Goal: Information Seeking & Learning: Learn about a topic

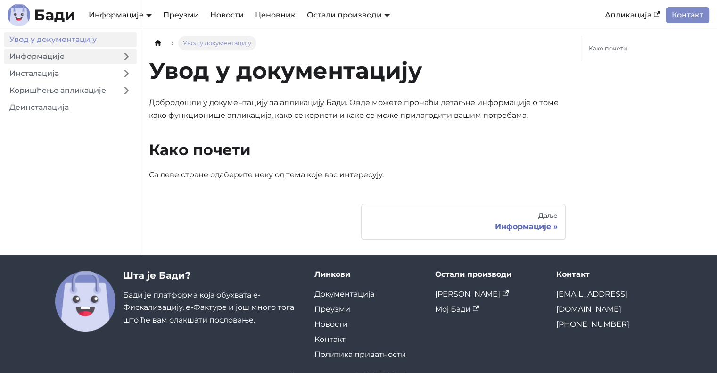
click at [74, 61] on link "Информације" at bounding box center [60, 56] width 112 height 15
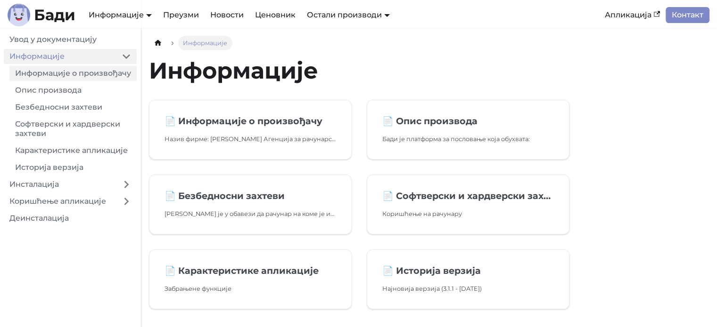
click at [62, 80] on link "Информације о произвођачу" at bounding box center [72, 73] width 127 height 15
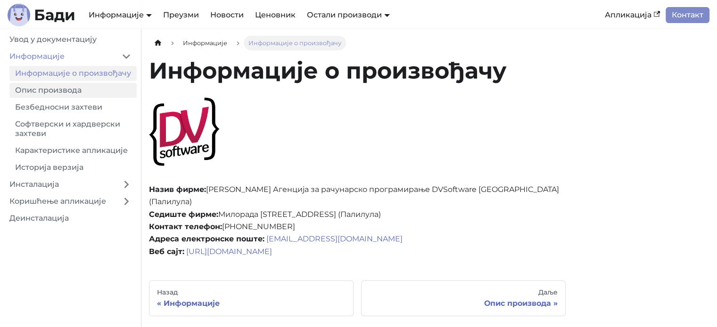
click at [70, 98] on link "Опис производа" at bounding box center [72, 90] width 127 height 15
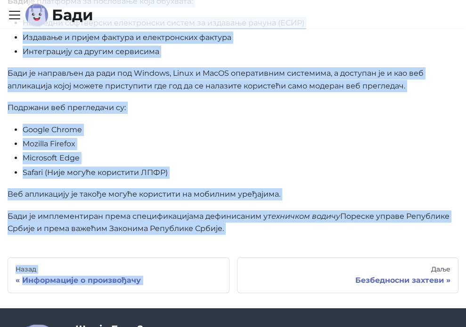
scroll to position [230, 0]
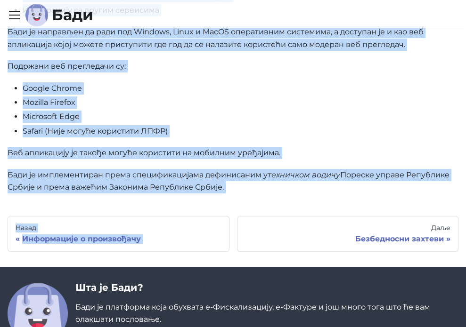
drag, startPoint x: 181, startPoint y: 142, endPoint x: 337, endPoint y: 260, distance: 196.1
click at [337, 194] on div "Опис производа [PERSON_NAME] је платформа за пословање која обухвата: Напредни …" at bounding box center [233, 10] width 451 height 367
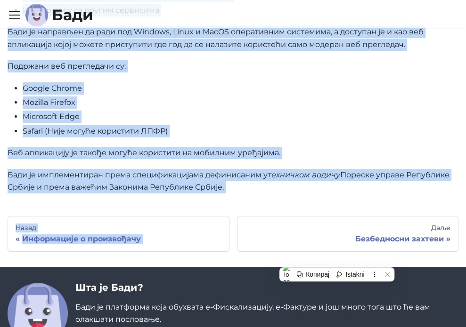
copy div "loremipsu do sitametco adip elitsedd: Eiusmodt incididunt utlaboreetd magnaa en…"
click at [0, 0] on link "Безбедносни захтеви" at bounding box center [0, 0] width 0 height 0
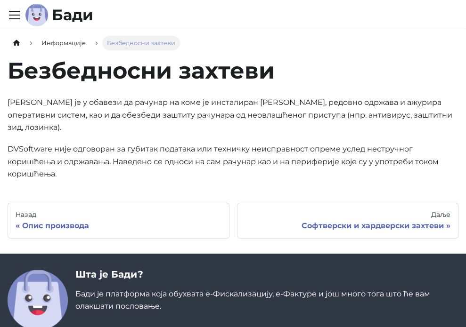
click at [0, 0] on link "Софтверски и хардверски захтеви" at bounding box center [0, 0] width 0 height 0
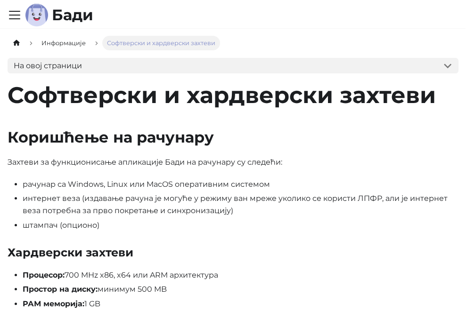
click at [0, 0] on link "Карактеристике апликације" at bounding box center [0, 0] width 0 height 0
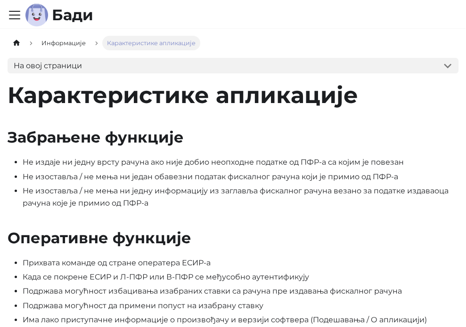
click at [0, 0] on link "Софтверски и хардверски захтеви" at bounding box center [0, 0] width 0 height 0
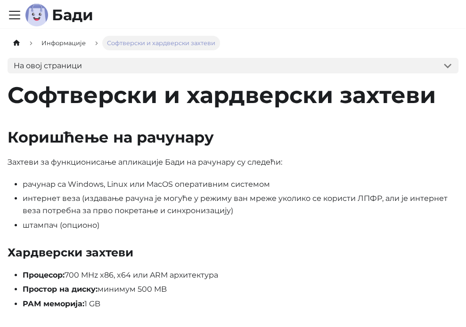
click at [0, 0] on link "Безбедносни захтеви" at bounding box center [0, 0] width 0 height 0
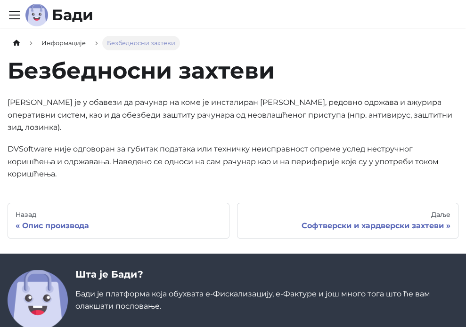
click at [0, 0] on link "Опис производа" at bounding box center [0, 0] width 0 height 0
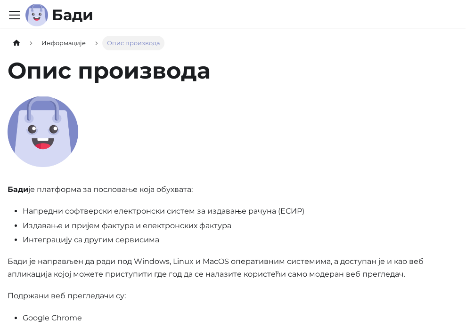
click at [0, 0] on link "Безбедносни захтеви" at bounding box center [0, 0] width 0 height 0
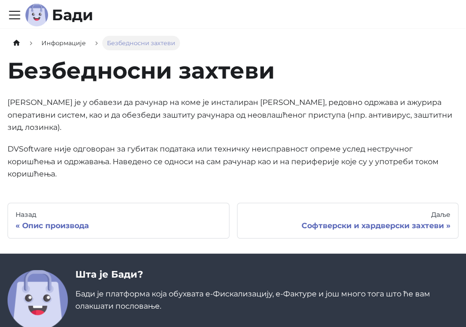
click at [0, 0] on link "Софтверски и хардверски захтеви" at bounding box center [0, 0] width 0 height 0
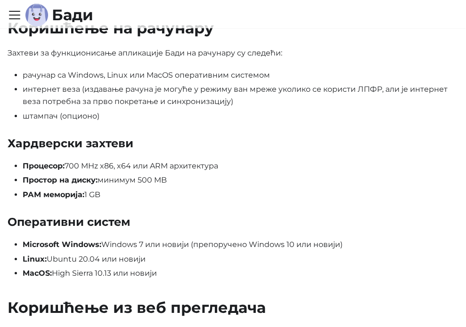
scroll to position [94, 0]
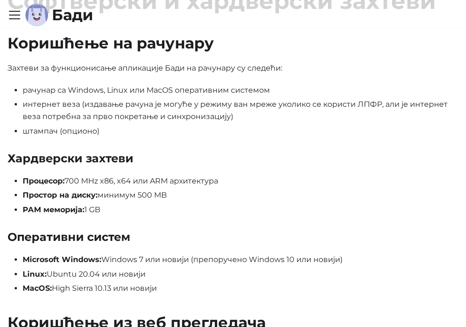
click at [0, 0] on link "Карактеристике апликације" at bounding box center [0, 0] width 0 height 0
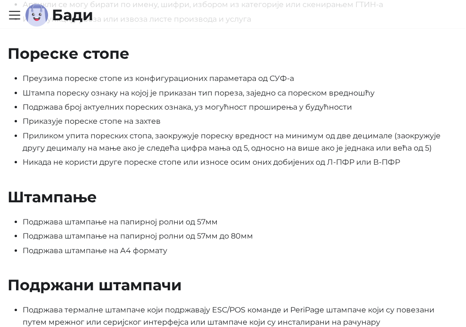
scroll to position [848, 0]
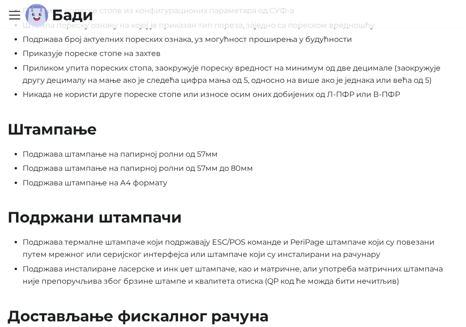
drag, startPoint x: 359, startPoint y: 179, endPoint x: 354, endPoint y: 170, distance: 10.5
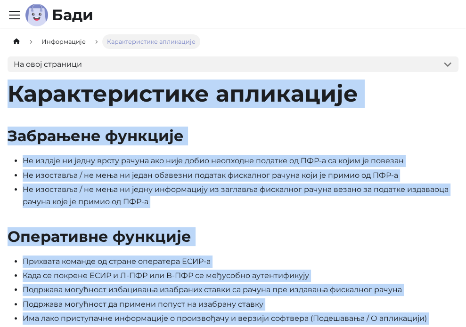
scroll to position [0, 0]
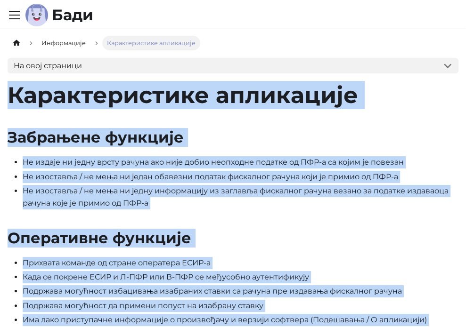
drag, startPoint x: 287, startPoint y: 177, endPoint x: 153, endPoint y: 74, distance: 169.0
copy div "Loremipsumdolo sitametcon Adipiscin elitsedd Ei tempor in utlab etdol magnaa en…"
click at [302, 183] on li "Не изоставља / не мења ни један обавезни податак фискалног рачуна који је прими…" at bounding box center [241, 177] width 436 height 12
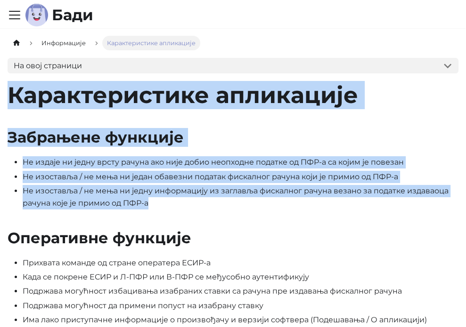
drag, startPoint x: 153, startPoint y: 74, endPoint x: 360, endPoint y: 245, distance: 268.8
copy div "Карактеристике апликације Забрањене функције Не издаје ни једну врсту рачуна ак…"
click at [289, 210] on li "Не изоставља / не мења ни једну информацију из заглавља фискалног рачуна везано…" at bounding box center [241, 197] width 436 height 25
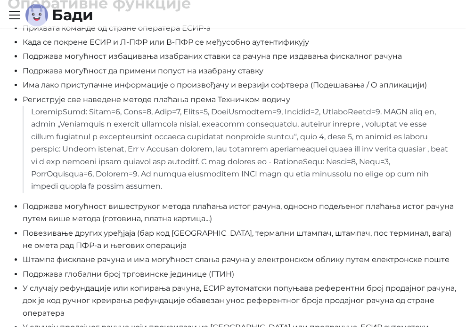
scroll to position [236, 0]
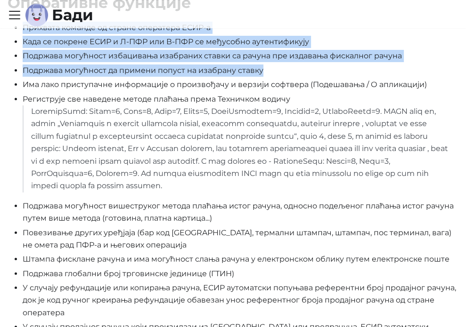
drag, startPoint x: 158, startPoint y: 69, endPoint x: 371, endPoint y: 153, distance: 228.3
click at [371, 153] on ul "Прихвата команде од стране оператера ЕСИР-а Када се покрене ЕСИР и Л-ПФР или В-…" at bounding box center [233, 224] width 451 height 405
copy ul "Прихвата команде од стране оператера ЕСИР-а Када се покрене ЕСИР и Л-ПФР или В-…"
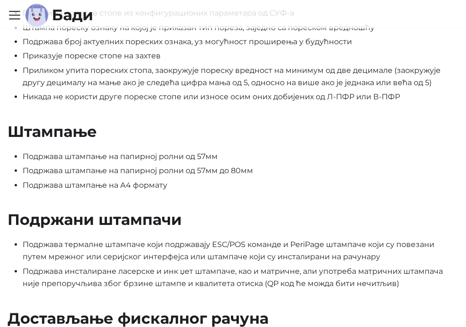
scroll to position [848, 0]
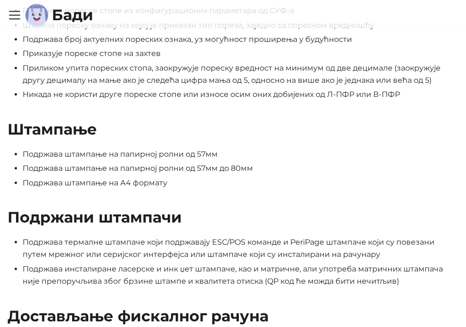
drag, startPoint x: 168, startPoint y: 173, endPoint x: 328, endPoint y: 177, distance: 160.3
copy ul "Loremips dolorsita consectetur adipis elitsed doeiu tempor, incidid utlaboree d…"
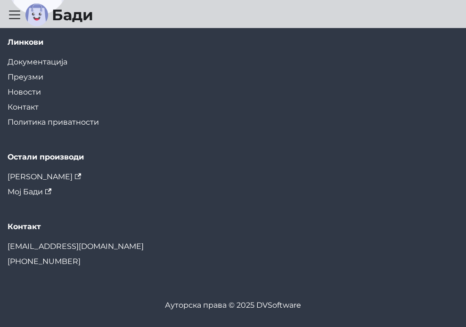
scroll to position [1602, 0]
click at [0, 0] on link "Историја верзија" at bounding box center [0, 0] width 0 height 0
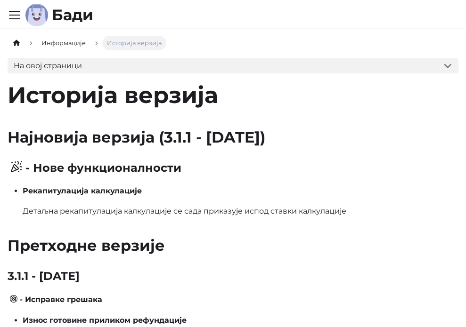
click at [0, 0] on link "Карактеристике апликације" at bounding box center [0, 0] width 0 height 0
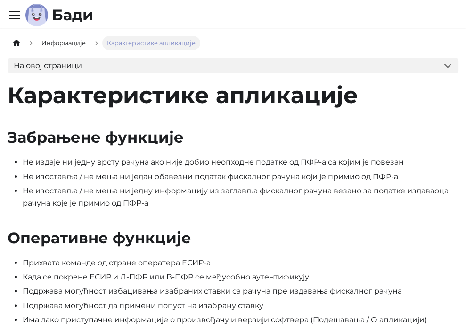
click at [0, 0] on link "Инсталација" at bounding box center [0, 0] width 0 height 0
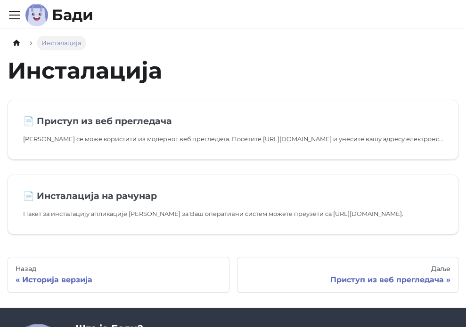
click at [0, 0] on link "Приступ из веб прегледача" at bounding box center [0, 0] width 0 height 0
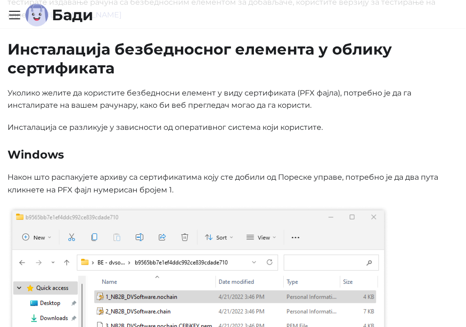
scroll to position [188, 0]
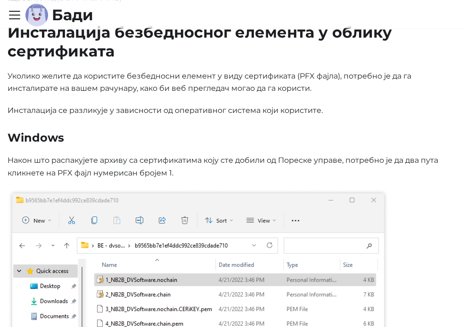
click at [0, 0] on link "Инсталација на рачунар" at bounding box center [0, 0] width 0 height 0
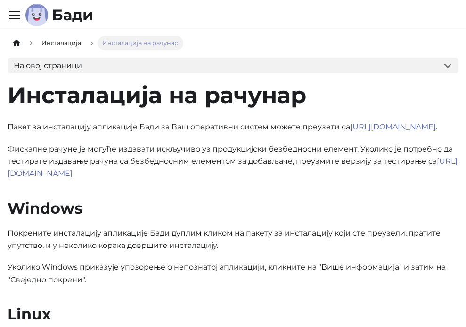
click at [0, 0] on link "Коришћење апликације" at bounding box center [0, 0] width 0 height 0
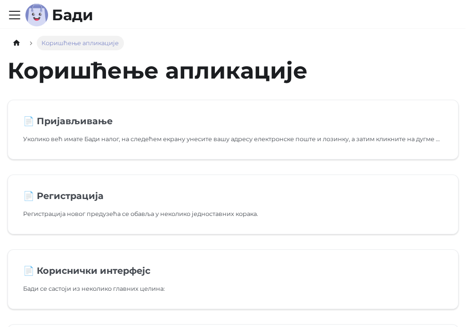
click at [0, 0] on link "Пријављивање" at bounding box center [0, 0] width 0 height 0
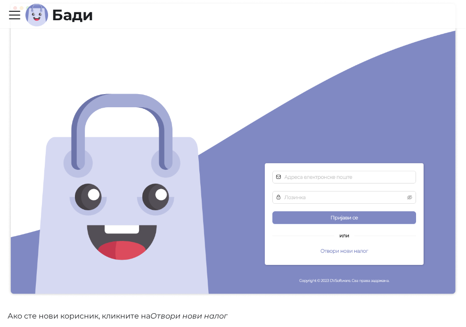
scroll to position [188, 0]
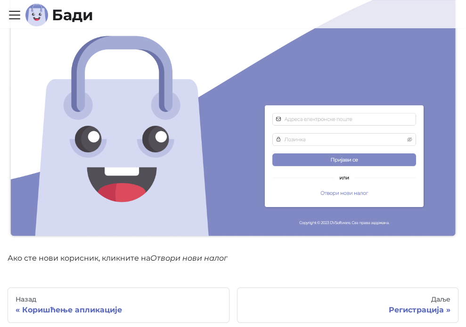
click at [0, 0] on link "Регистрација" at bounding box center [0, 0] width 0 height 0
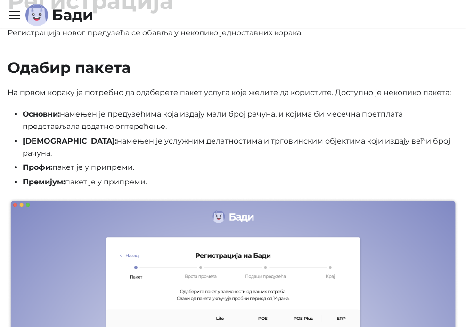
scroll to position [30, 0]
click at [0, 0] on link "Кориснички интерфејс" at bounding box center [0, 0] width 0 height 0
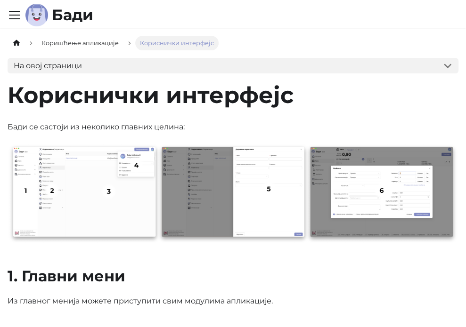
click at [0, 0] on link "Модули апликације" at bounding box center [0, 0] width 0 height 0
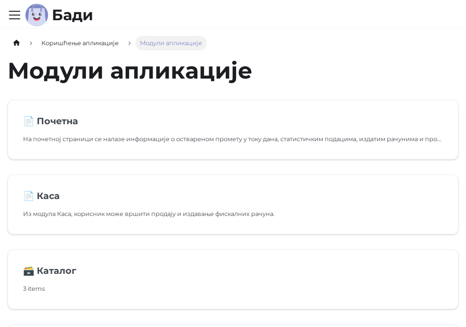
click at [0, 0] on link "Софтверски и хардверски захтеви" at bounding box center [0, 0] width 0 height 0
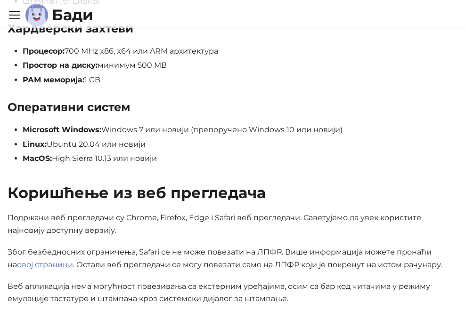
scroll to position [236, 0]
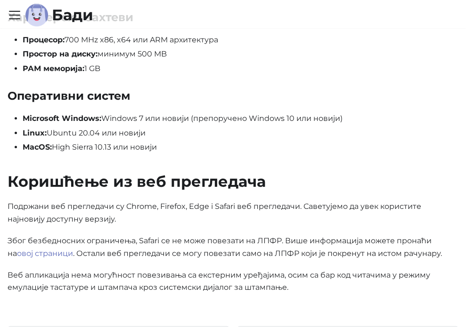
click at [0, 0] on link "Карактеристике апликације" at bounding box center [0, 0] width 0 height 0
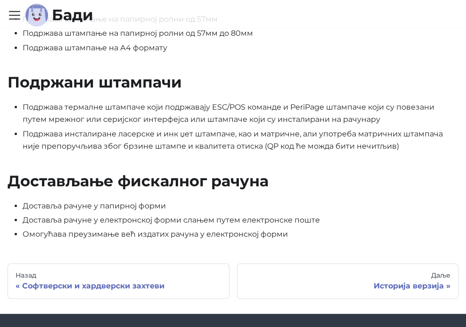
scroll to position [989, 0]
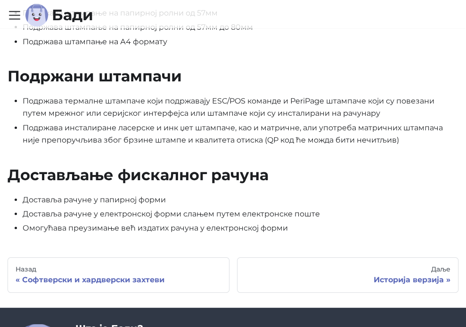
drag, startPoint x: 207, startPoint y: 162, endPoint x: 332, endPoint y: 263, distance: 160.1
copy div "управљање ценама Нови производ или услуга може да се унесе / конфигурише од стр…"
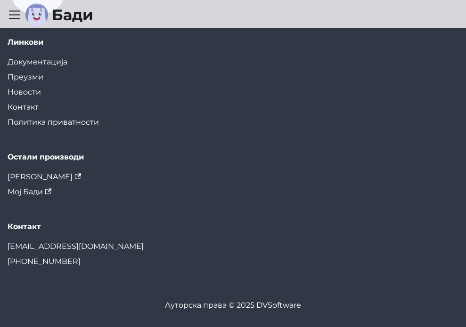
scroll to position [1649, 0]
